Goal: Task Accomplishment & Management: Use online tool/utility

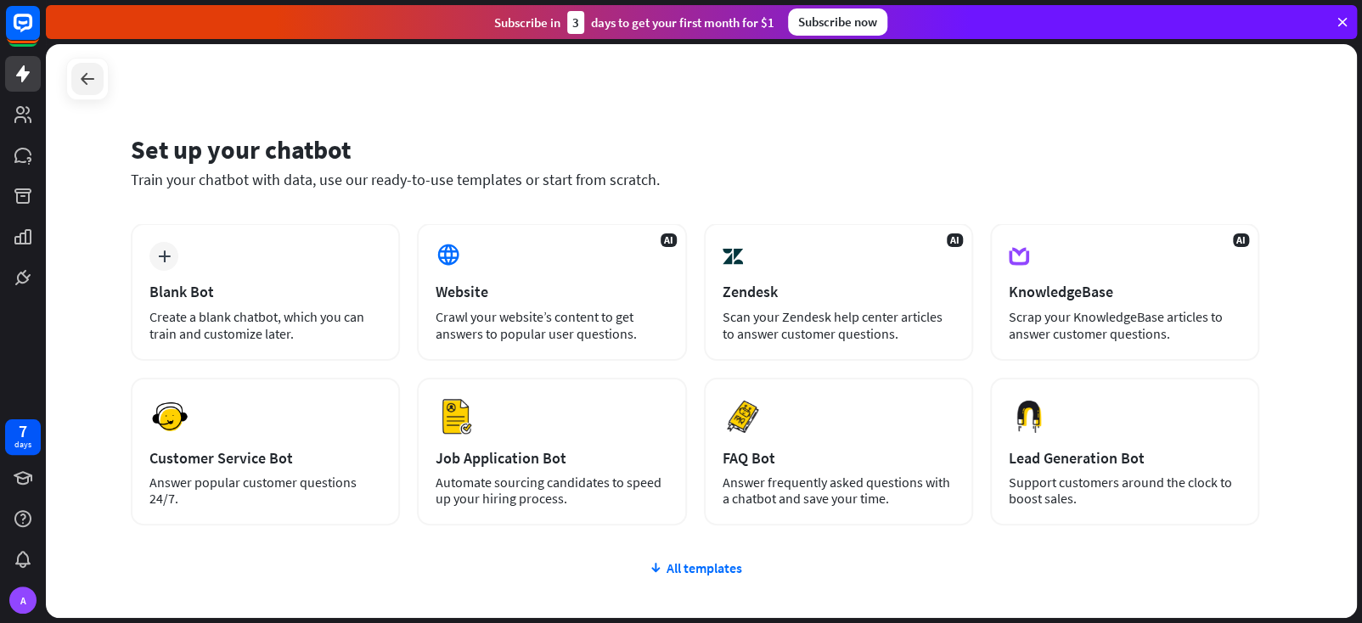
click at [91, 82] on icon at bounding box center [87, 79] width 20 height 20
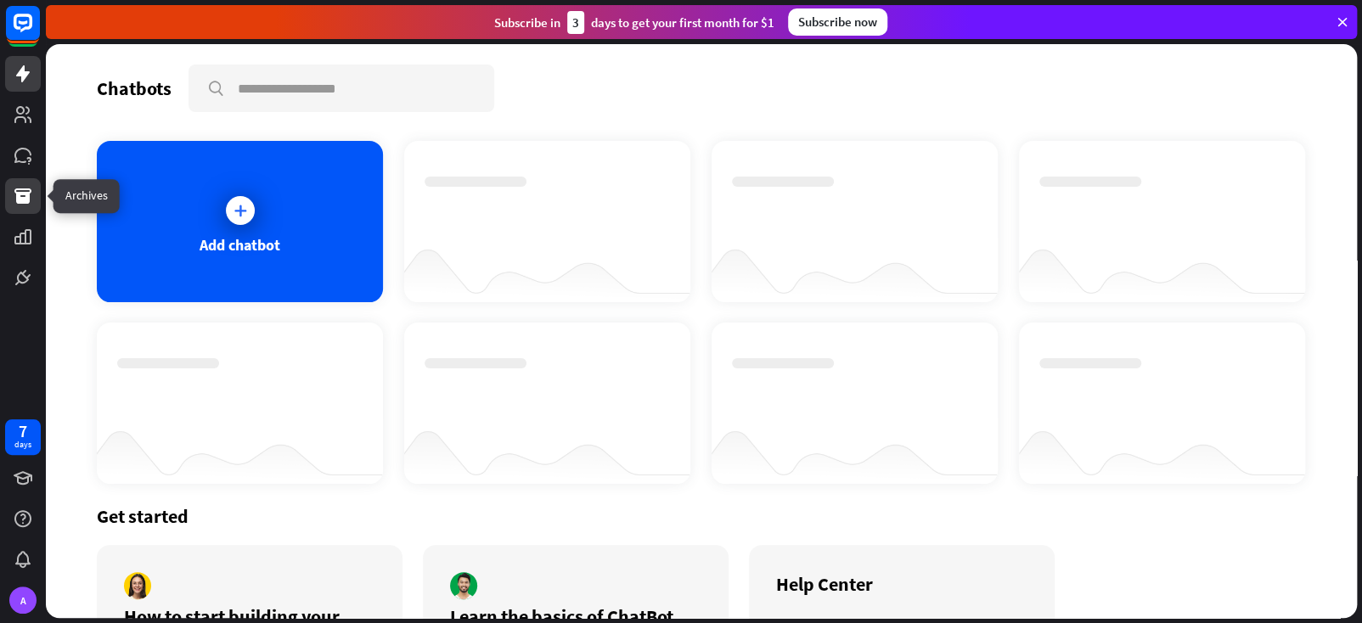
click at [26, 193] on icon at bounding box center [22, 195] width 17 height 15
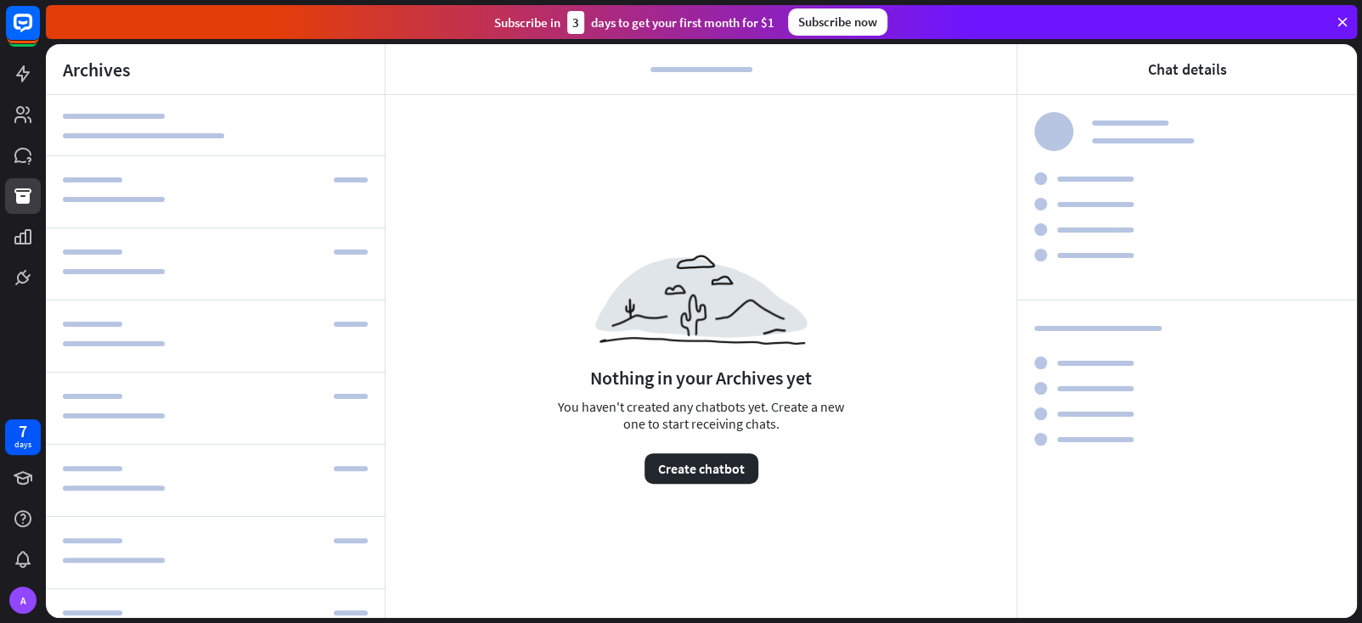
click at [502, 238] on div "Nothing in your Archives yet You haven't created any chatbots yet. Create a new…" at bounding box center [700, 358] width 631 height 527
click at [710, 464] on button "Create chatbot" at bounding box center [701, 468] width 114 height 31
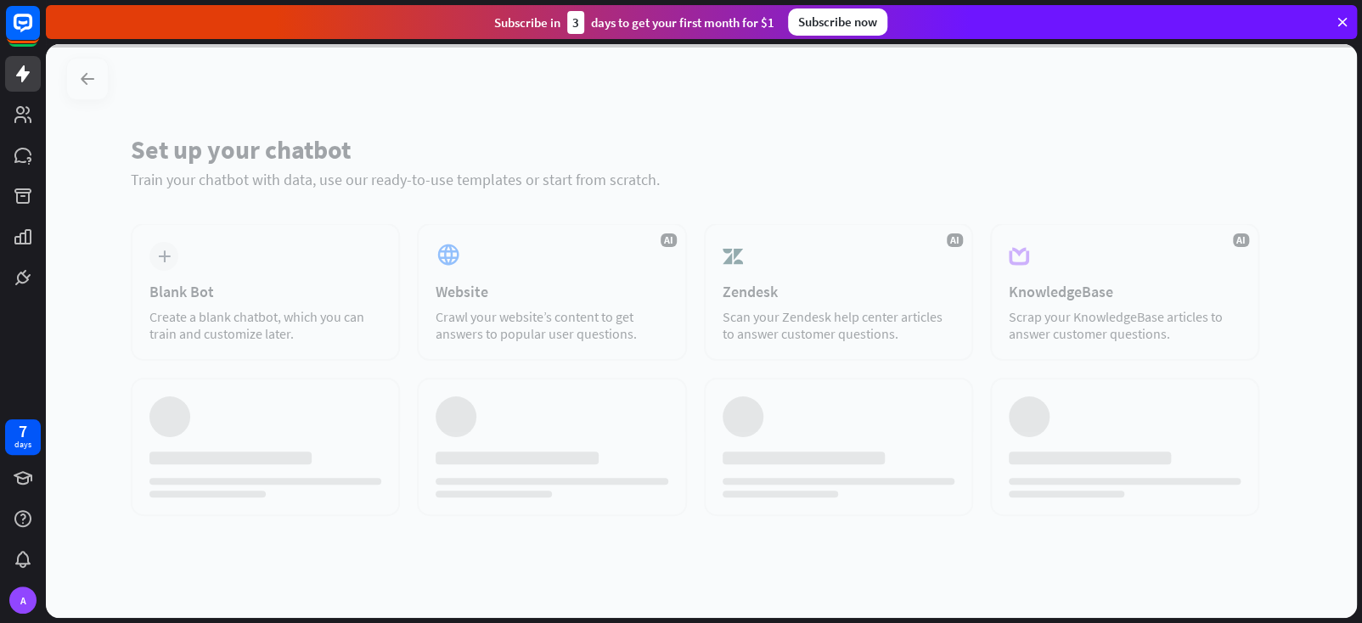
click at [710, 464] on div at bounding box center [701, 331] width 1311 height 574
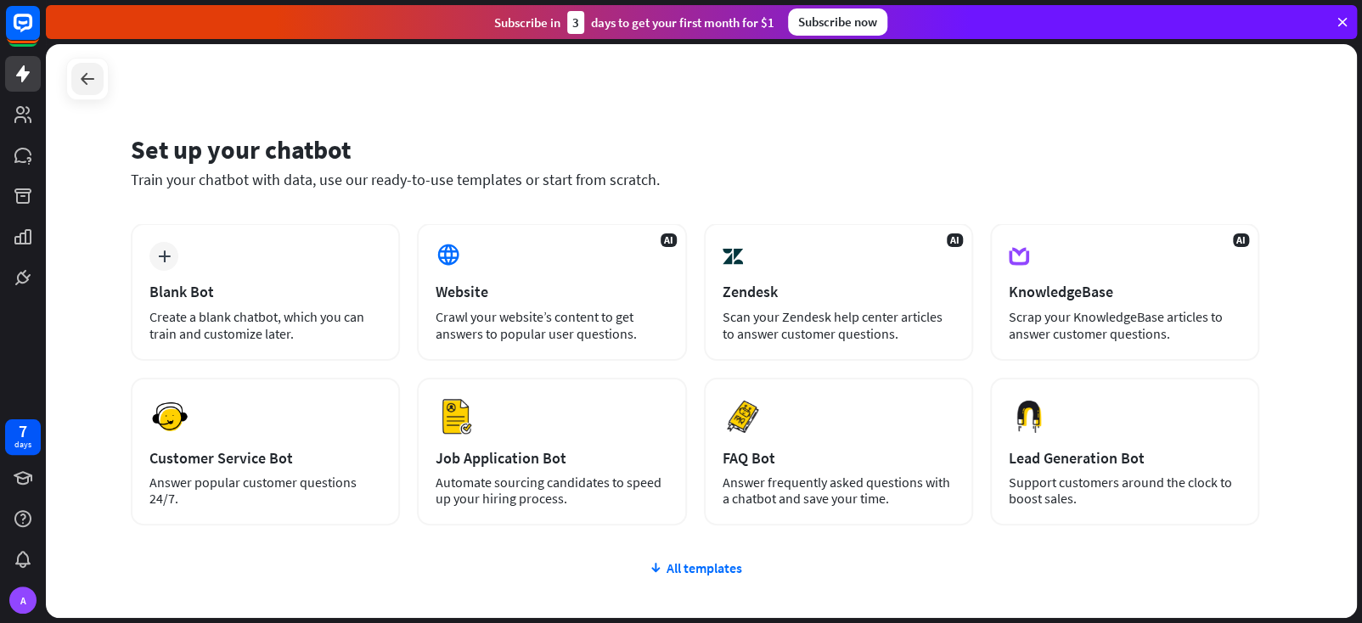
click at [97, 82] on icon at bounding box center [87, 79] width 20 height 20
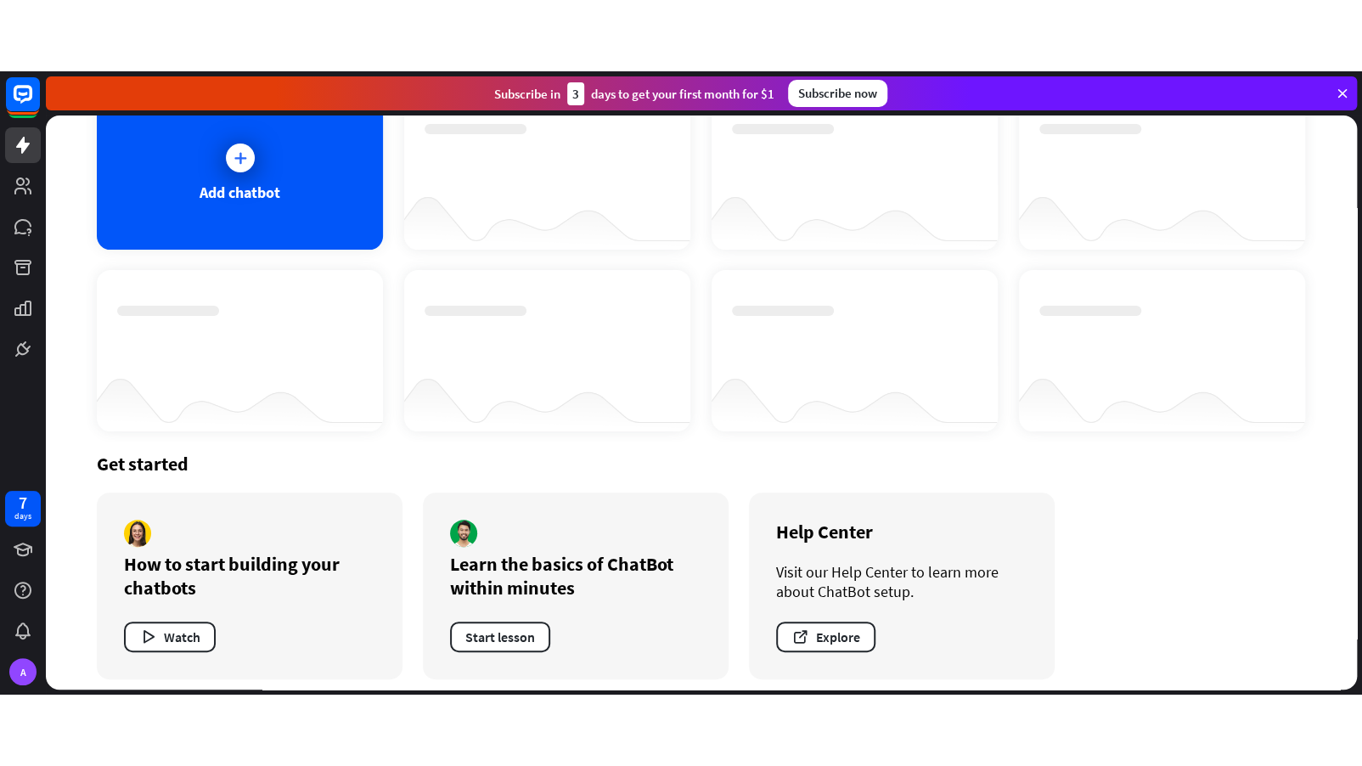
scroll to position [132, 0]
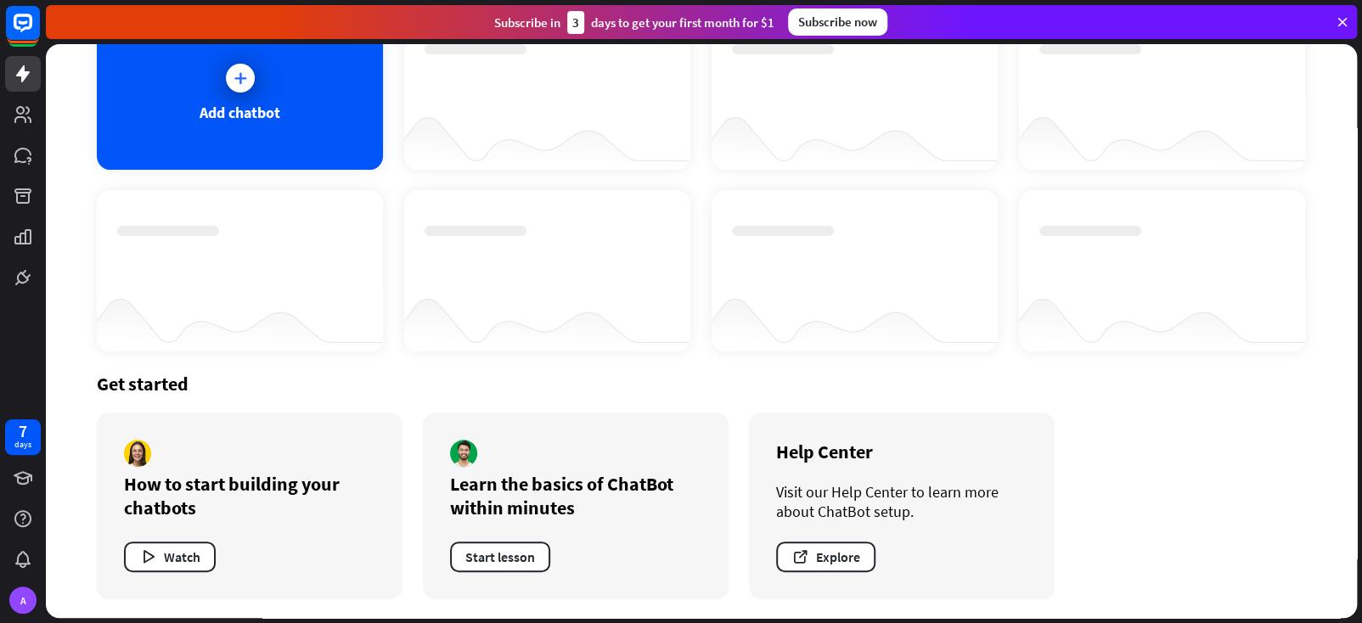
drag, startPoint x: 1358, startPoint y: 480, endPoint x: 1359, endPoint y: 492, distance: 12.8
click at [1359, 492] on div "Chatbots search Add chatbot Get started How to start building your chatbots Wat…" at bounding box center [704, 333] width 1316 height 579
click at [168, 549] on button "Watch" at bounding box center [170, 557] width 92 height 31
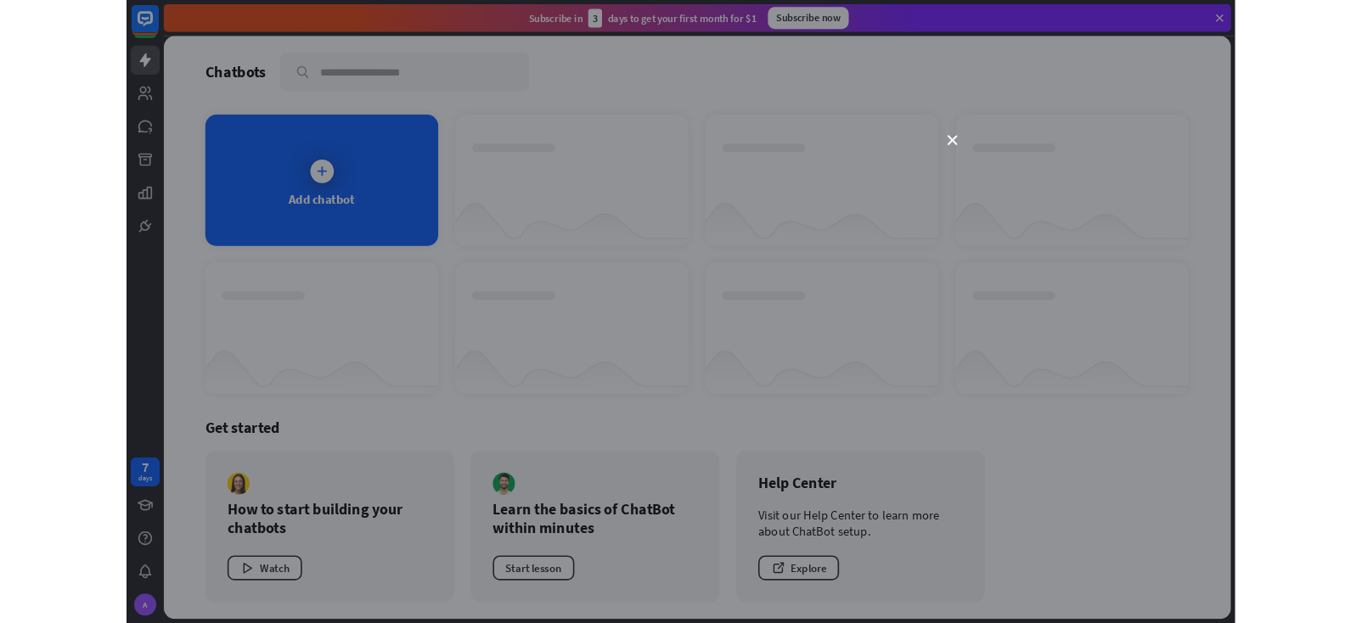
scroll to position [0, 0]
